Goal: Entertainment & Leisure: Consume media (video, audio)

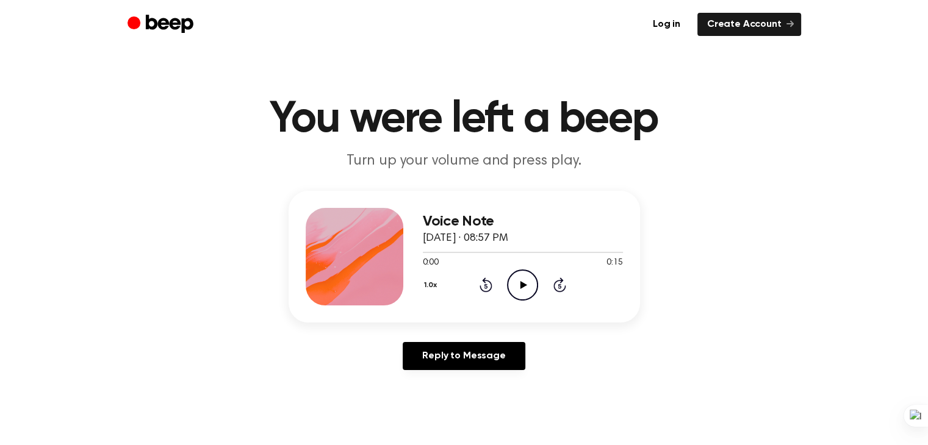
click at [524, 287] on icon "Play Audio" at bounding box center [522, 285] width 31 height 31
click at [518, 279] on icon "Play Audio" at bounding box center [522, 285] width 31 height 31
click at [522, 282] on icon at bounding box center [523, 285] width 7 height 8
click at [537, 284] on circle at bounding box center [522, 285] width 30 height 30
